Goal: Task Accomplishment & Management: Complete application form

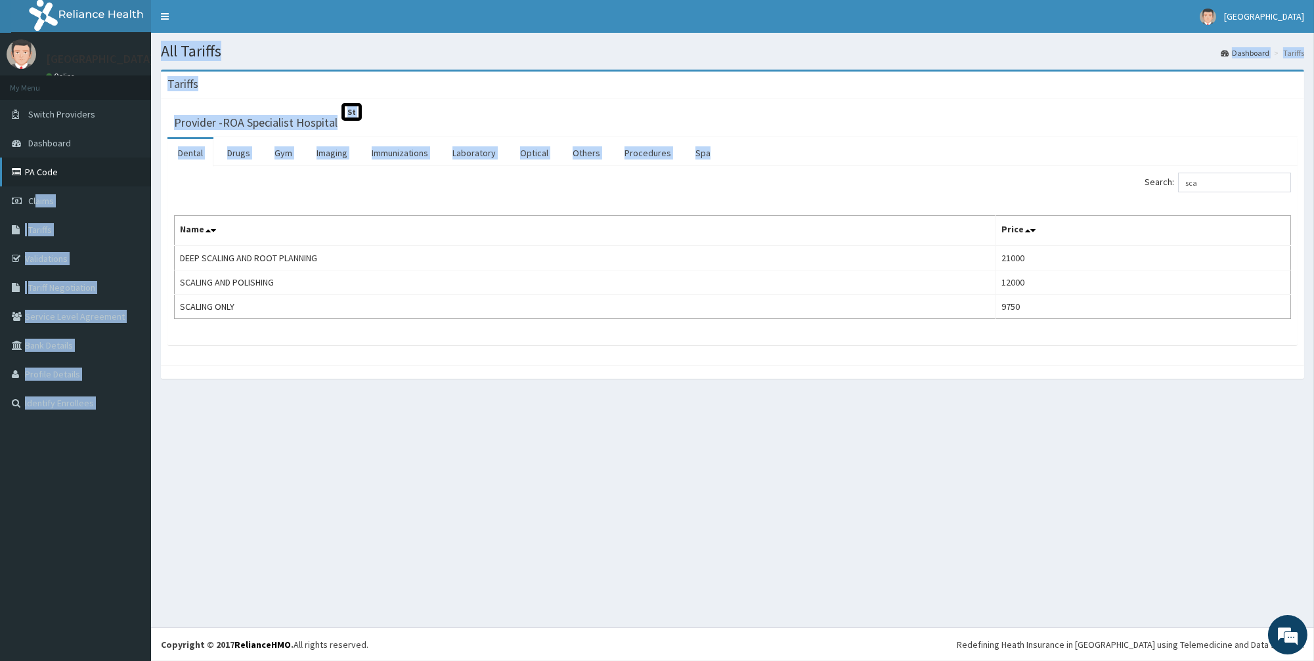
drag, startPoint x: 138, startPoint y: 176, endPoint x: 56, endPoint y: 177, distance: 81.4
click at [53, 180] on div "R EL Toggle navigation ROA Hospital ROA Hospital - roahospital@gmail.com Member…" at bounding box center [657, 330] width 1314 height 661
click at [62, 173] on link "PA Code" at bounding box center [75, 172] width 151 height 29
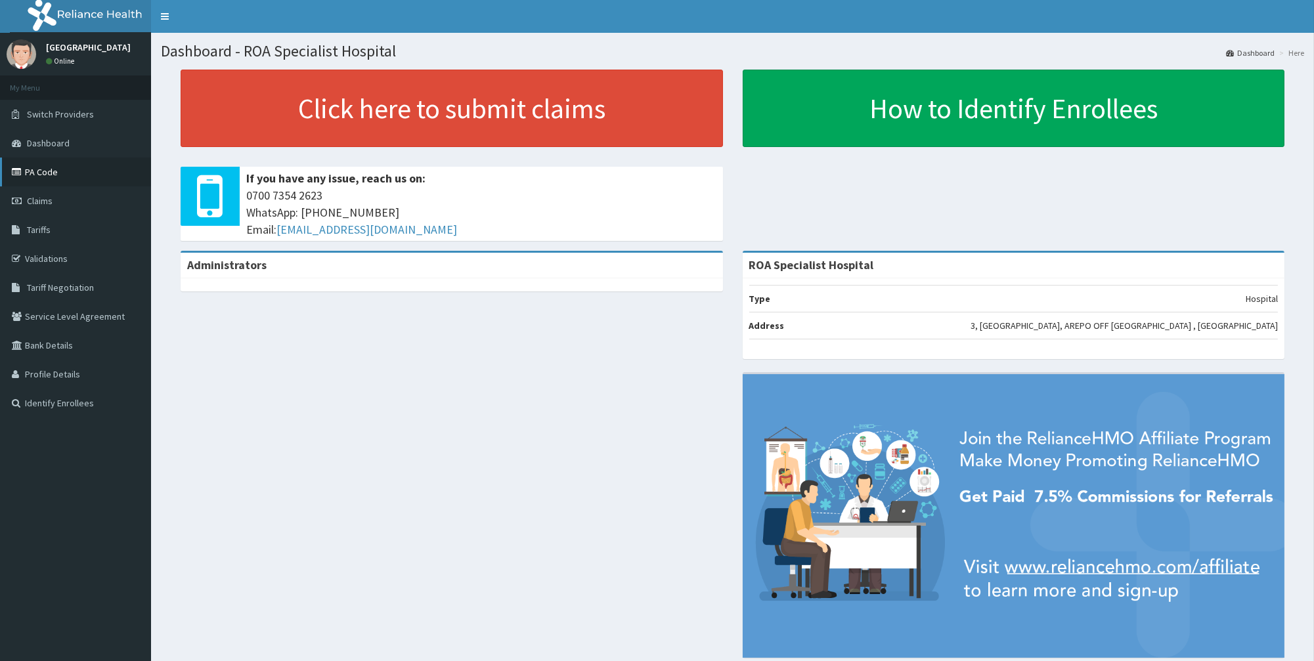
click at [90, 169] on link "PA Code" at bounding box center [75, 172] width 151 height 29
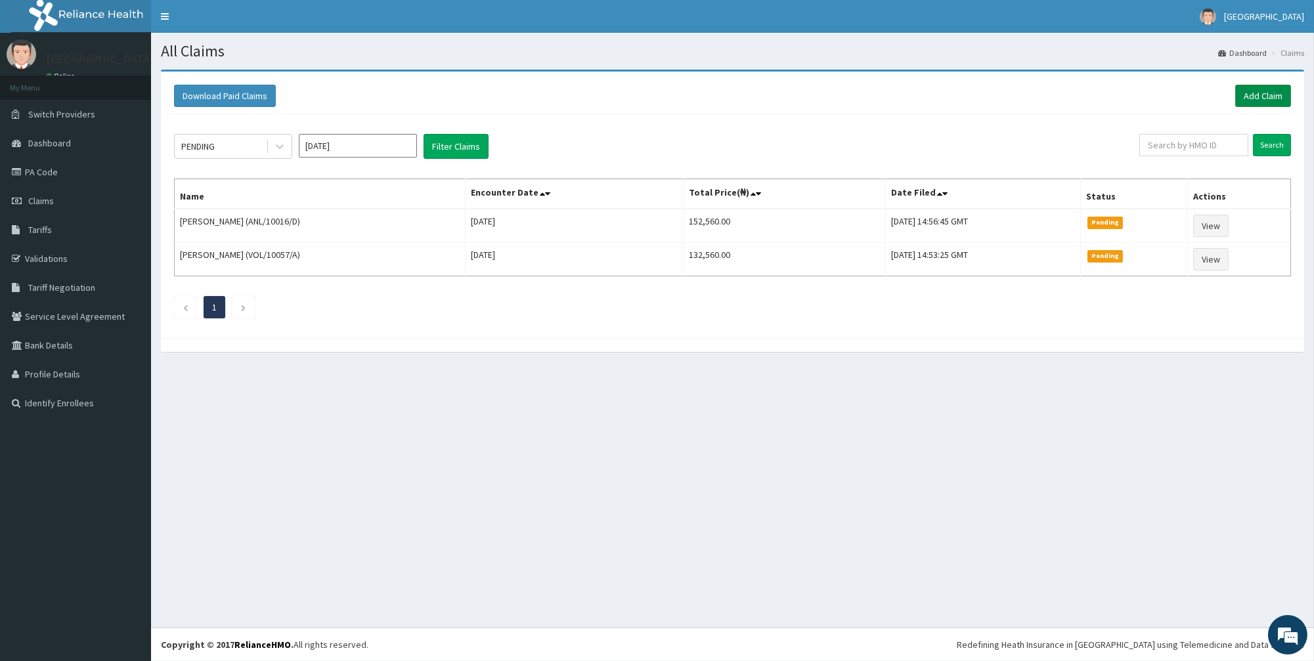
click at [1262, 97] on link "Add Claim" at bounding box center [1263, 96] width 56 height 22
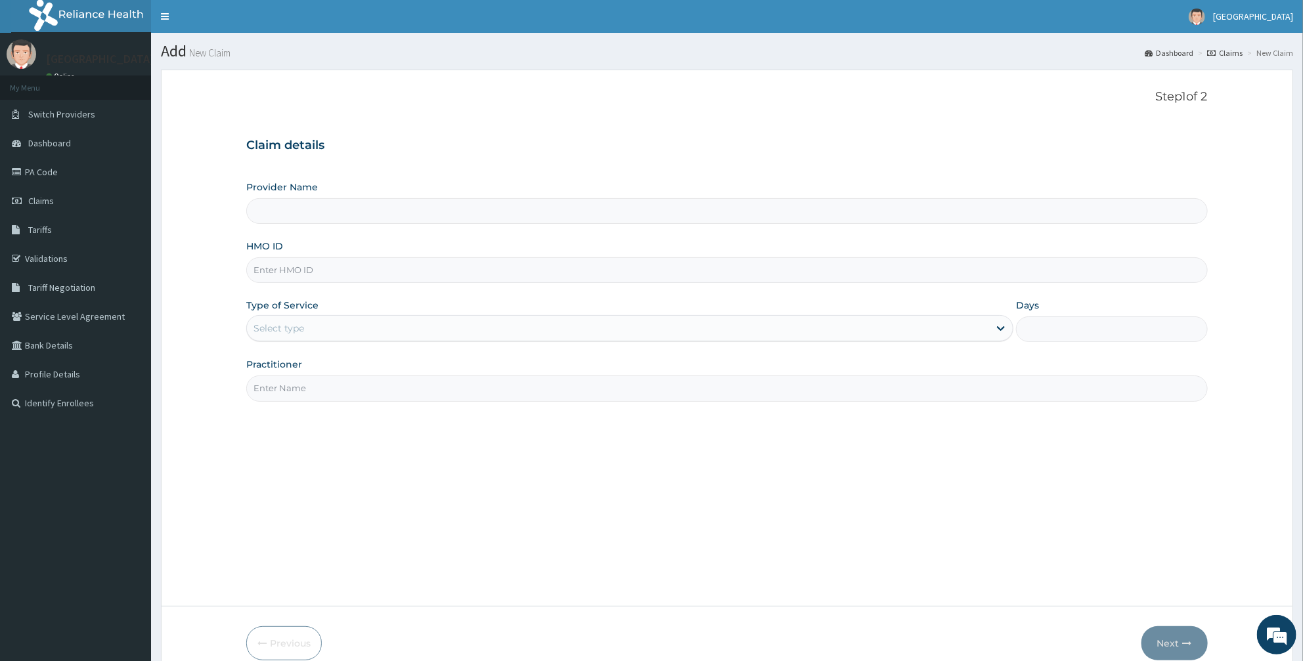
click at [330, 215] on input "Provider Name" at bounding box center [726, 211] width 961 height 26
type input "ROA Specialist Hospital"
click at [302, 281] on input "HMO ID" at bounding box center [726, 270] width 961 height 26
type input "ANL/10016/B"
click at [313, 335] on div "Select type" at bounding box center [618, 328] width 742 height 21
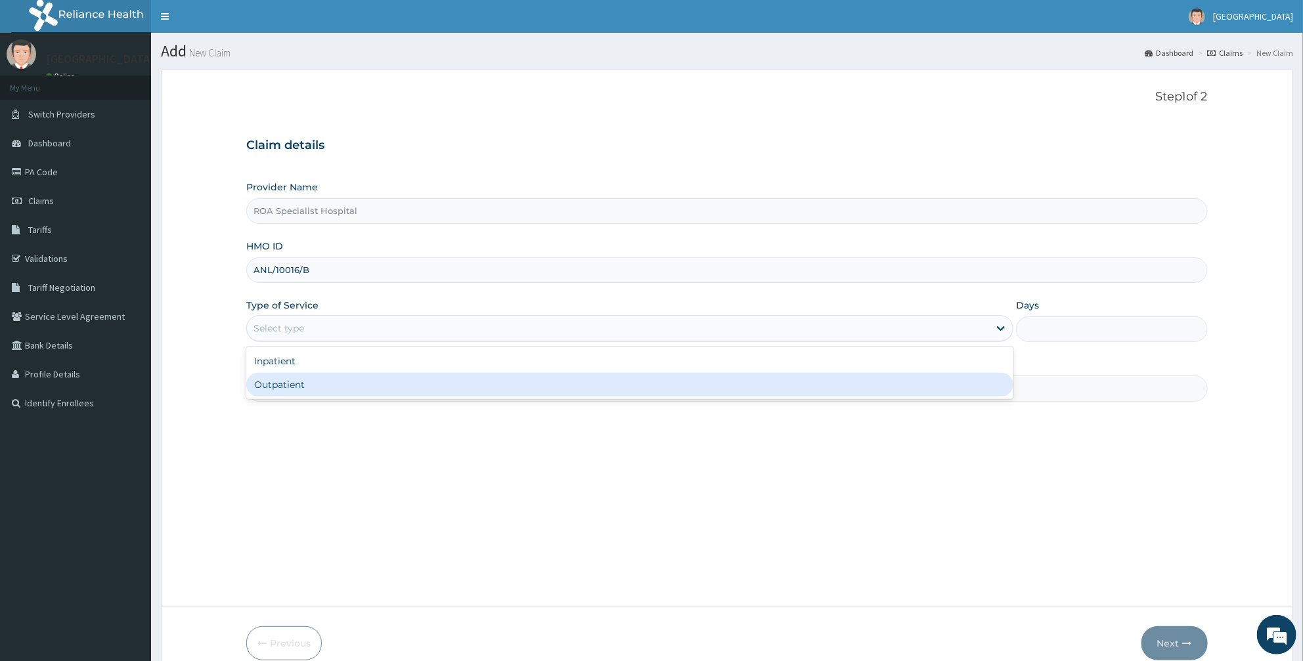
click at [312, 384] on div "Outpatient" at bounding box center [629, 385] width 767 height 24
type input "1"
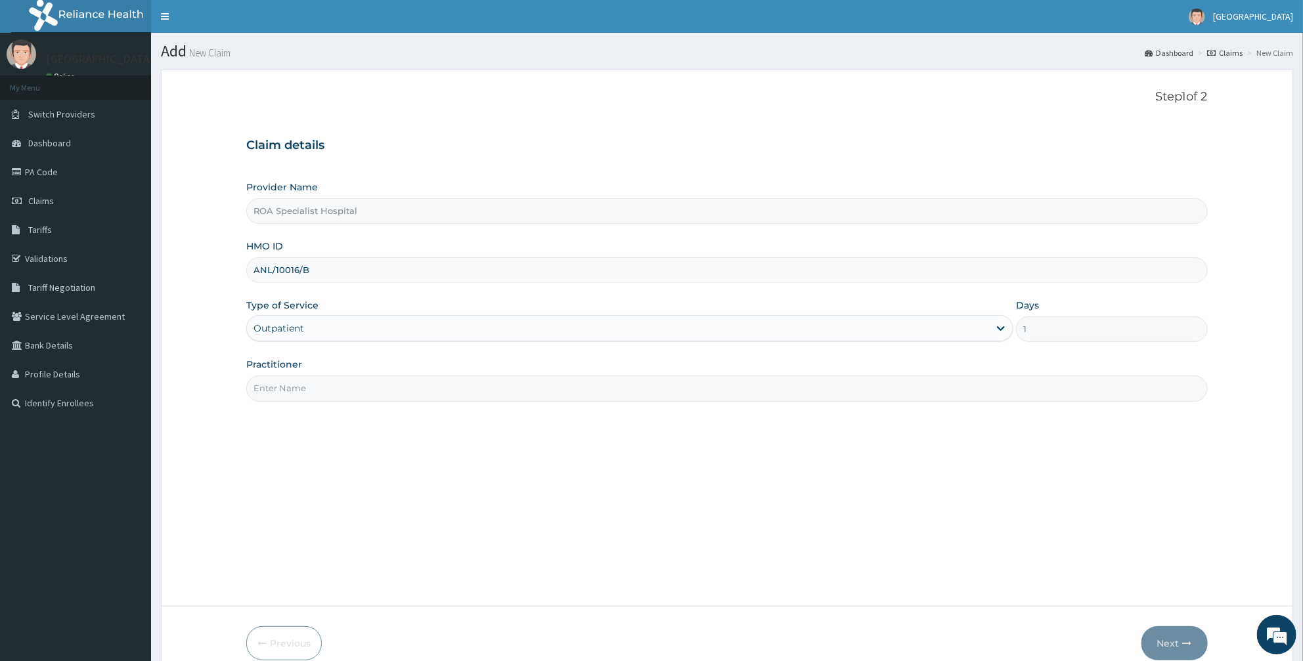
click at [314, 391] on input "Practitioner" at bounding box center [726, 389] width 961 height 26
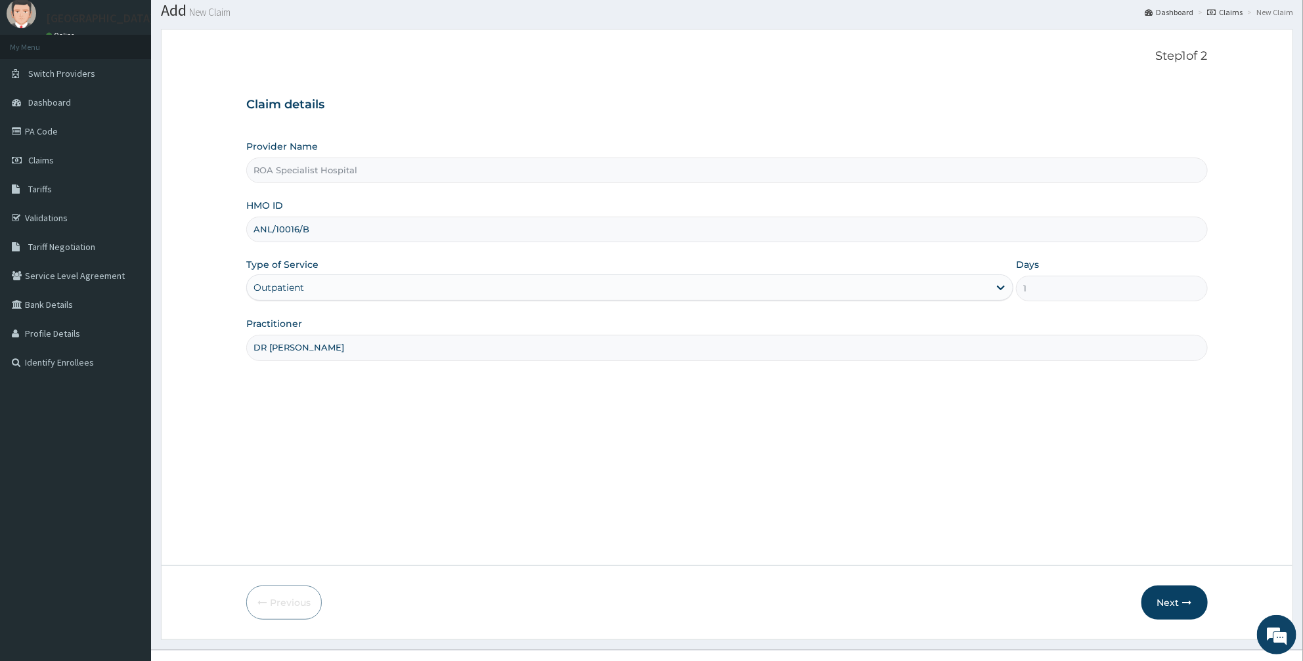
scroll to position [62, 0]
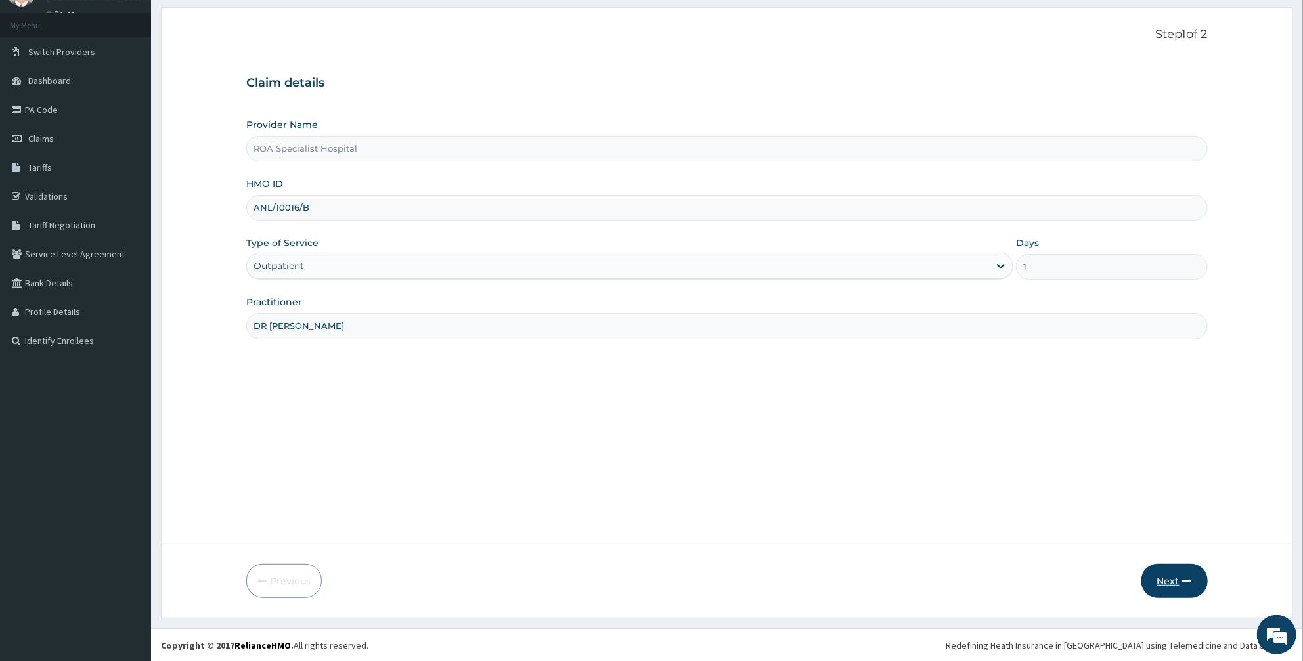
type input "DR PRECIOUS"
click at [1164, 576] on button "Next" at bounding box center [1174, 581] width 66 height 34
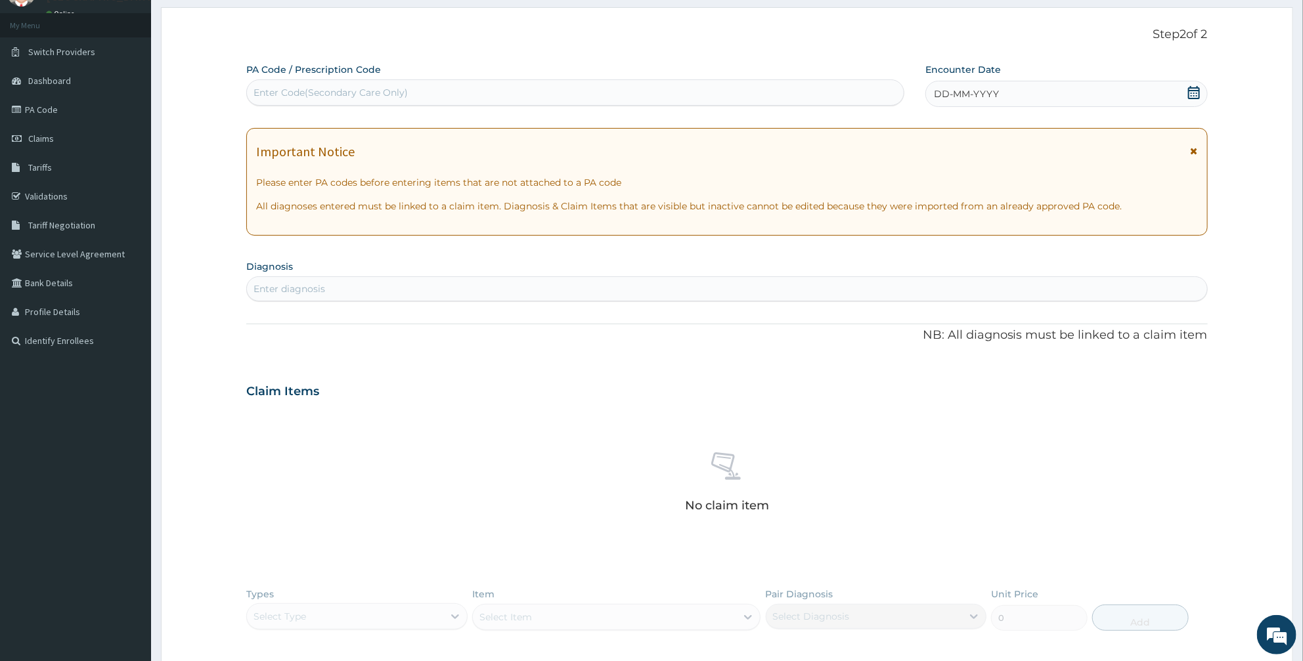
click at [358, 95] on div "Enter Code(Secondary Care Only)" at bounding box center [330, 92] width 154 height 13
paste input "PA/1795B5"
type input "PA/1795B5"
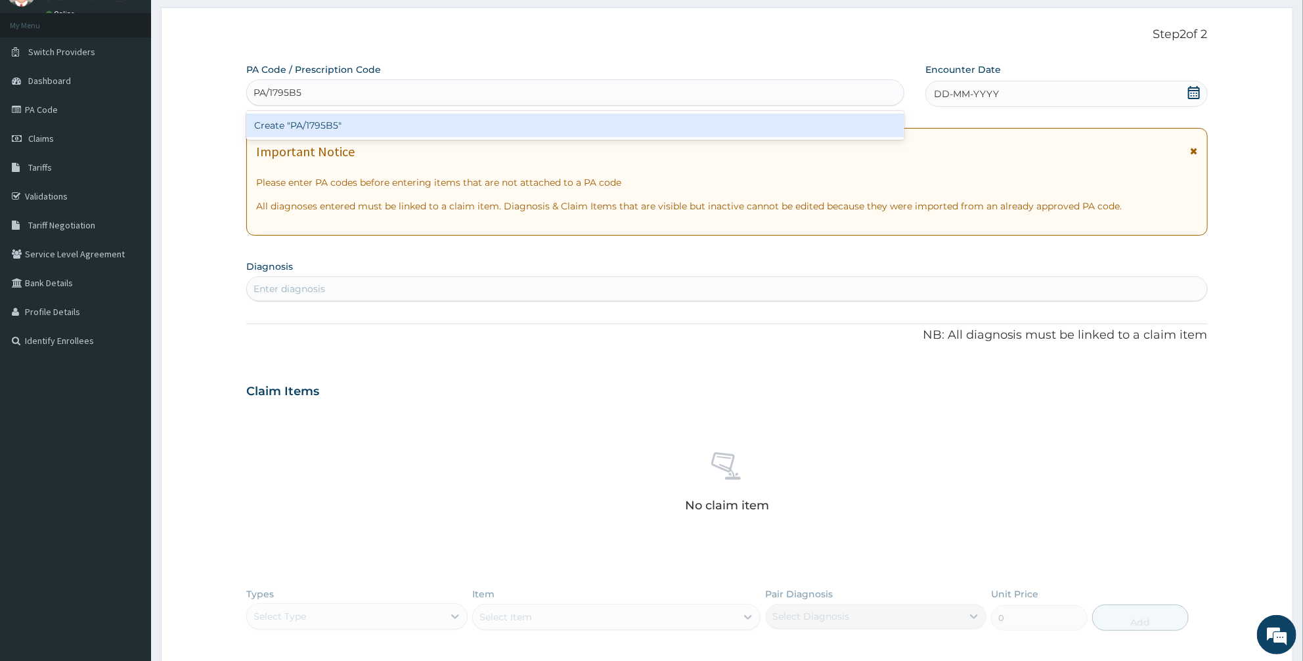
click at [383, 118] on div "Create "PA/1795B5"" at bounding box center [575, 126] width 658 height 24
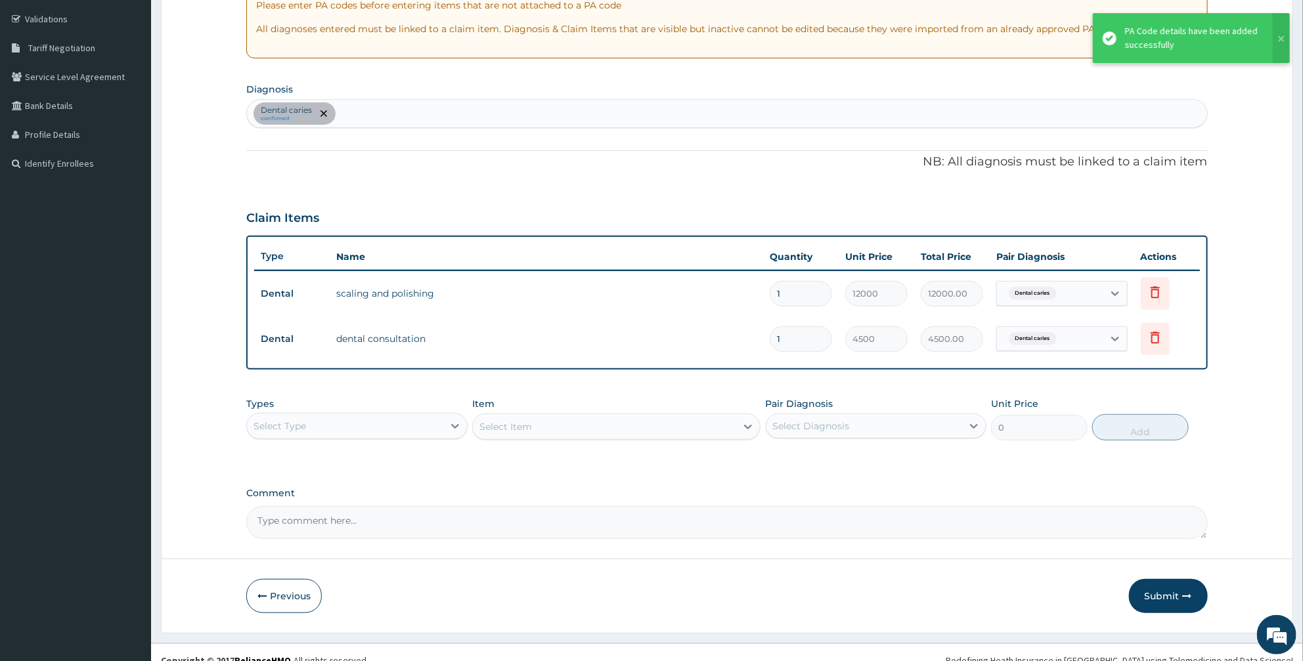
scroll to position [254, 0]
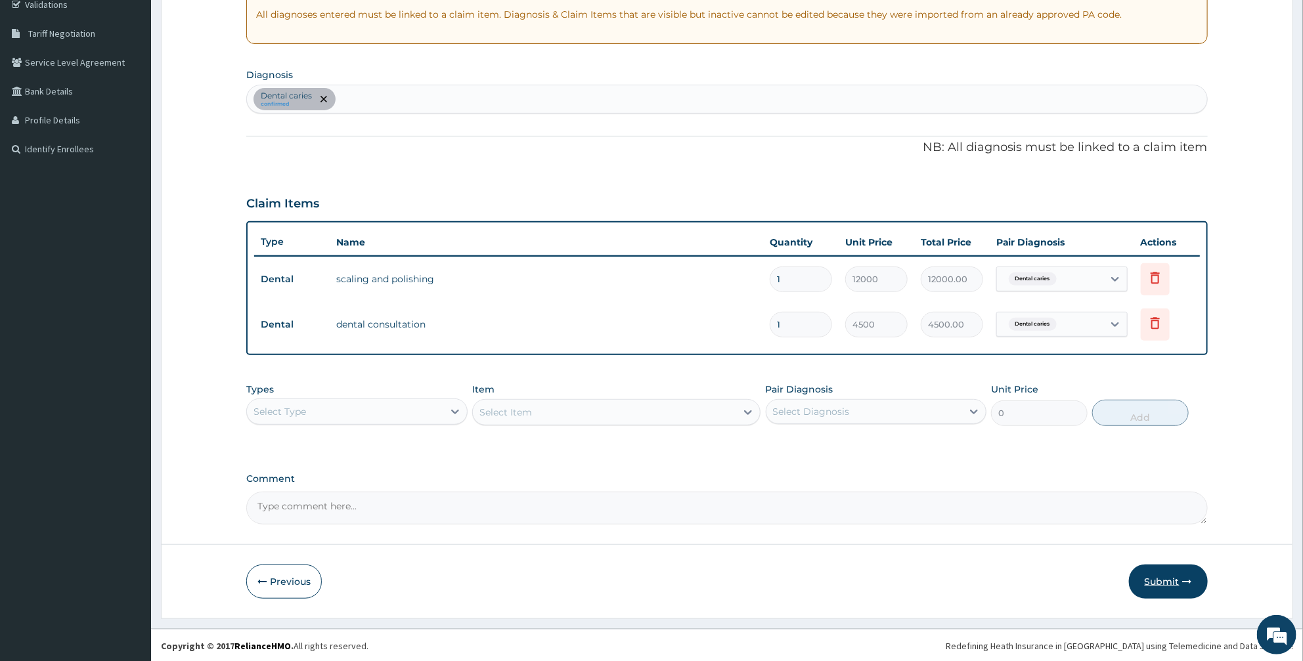
click at [1169, 584] on button "Submit" at bounding box center [1168, 582] width 79 height 34
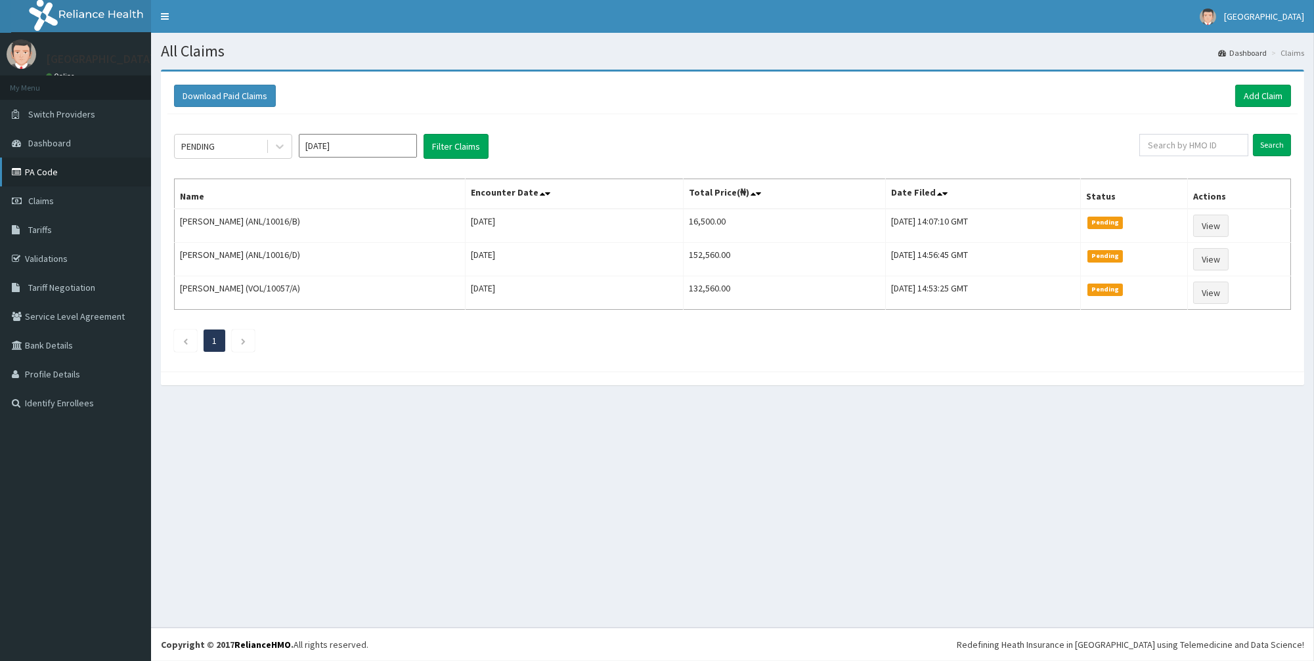
click at [36, 179] on link "PA Code" at bounding box center [75, 172] width 151 height 29
click at [79, 178] on link "PA Code" at bounding box center [75, 172] width 151 height 29
